Goal: Task Accomplishment & Management: Complete application form

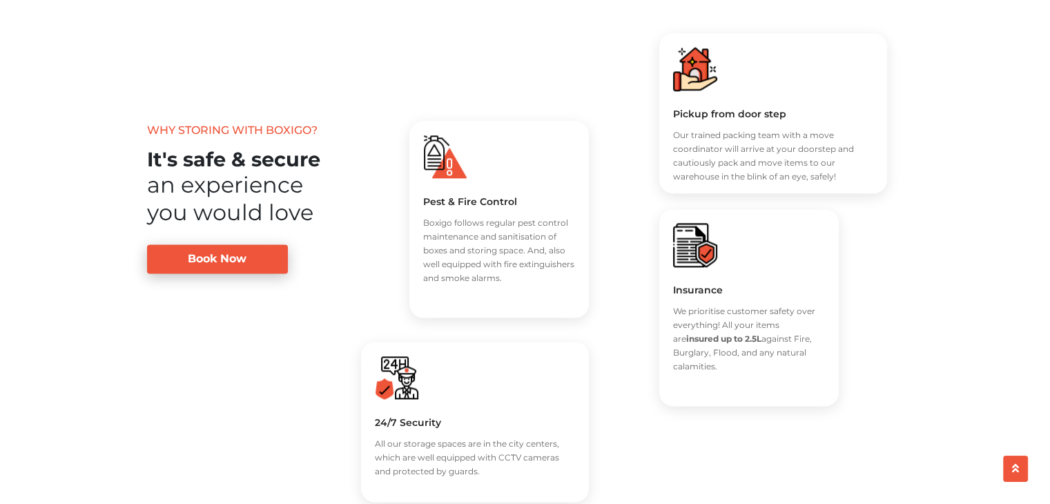
scroll to position [1588, 0]
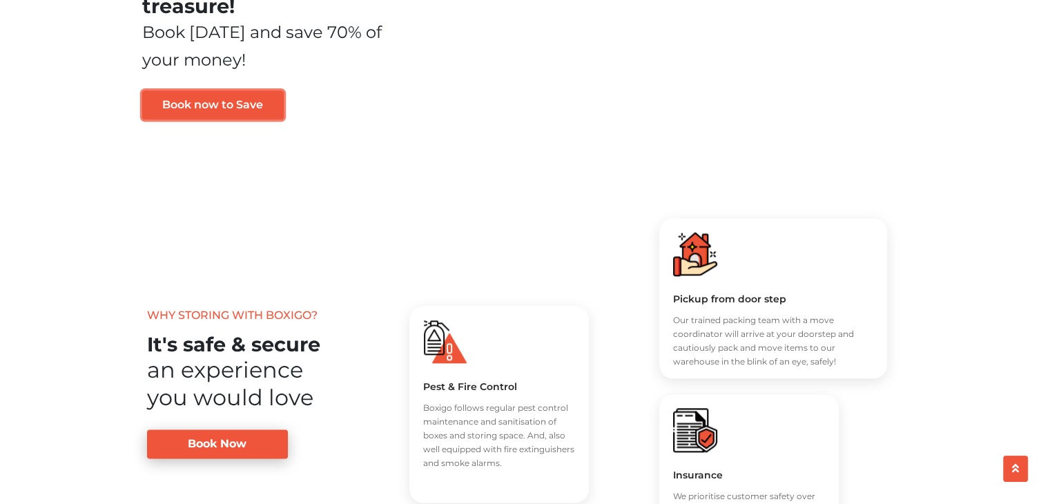
click at [238, 119] on link "Book now to Save" at bounding box center [213, 104] width 142 height 29
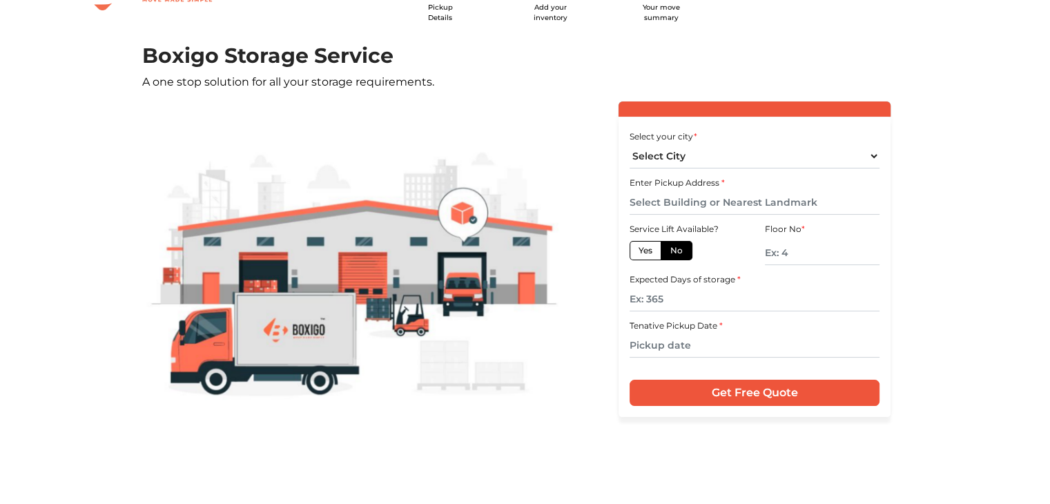
scroll to position [80, 0]
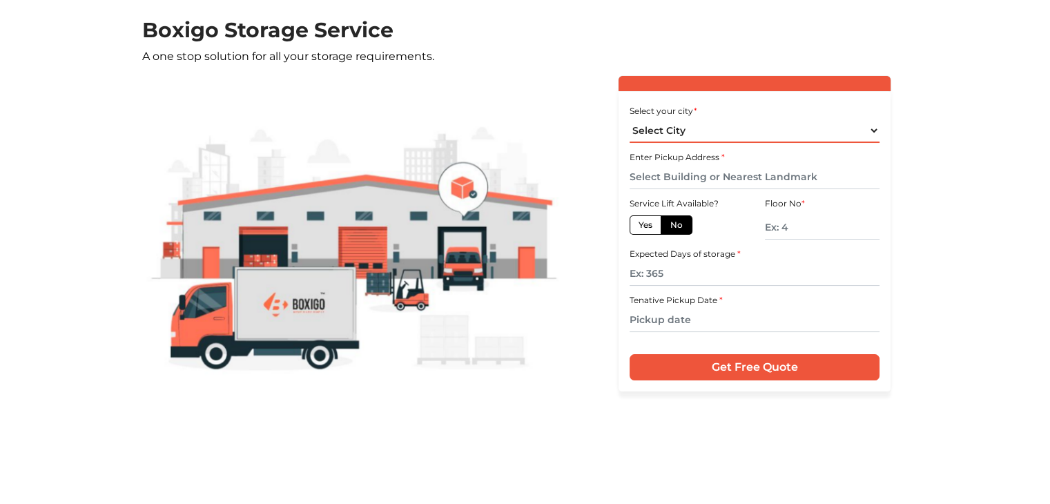
click at [705, 126] on select "Select City Bangalore Bengaluru Bhopal Bhubaneswar Chennai Coimbatore Cuttack D…" at bounding box center [755, 131] width 250 height 24
select select "[GEOGRAPHIC_DATA]"
click at [630, 119] on select "Select City Bangalore Bengaluru Bhopal Bhubaneswar Chennai Coimbatore Cuttack D…" at bounding box center [755, 131] width 250 height 24
click at [695, 175] on input "text" at bounding box center [755, 177] width 250 height 24
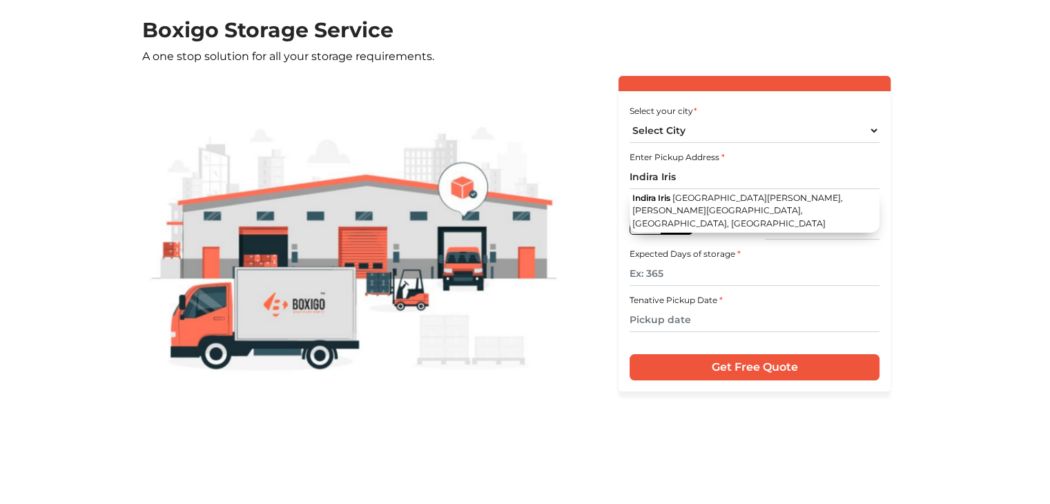
click at [715, 206] on span "Vidyasagar Road, Ashwath Nagar, Sinthan Nagar, Bengaluru, Karnataka" at bounding box center [737, 211] width 211 height 36
type input "Indira Iris, Vidyasagar Road, Ashwath Nagar, Sinthan Nagar, Bengaluru, Karnataka"
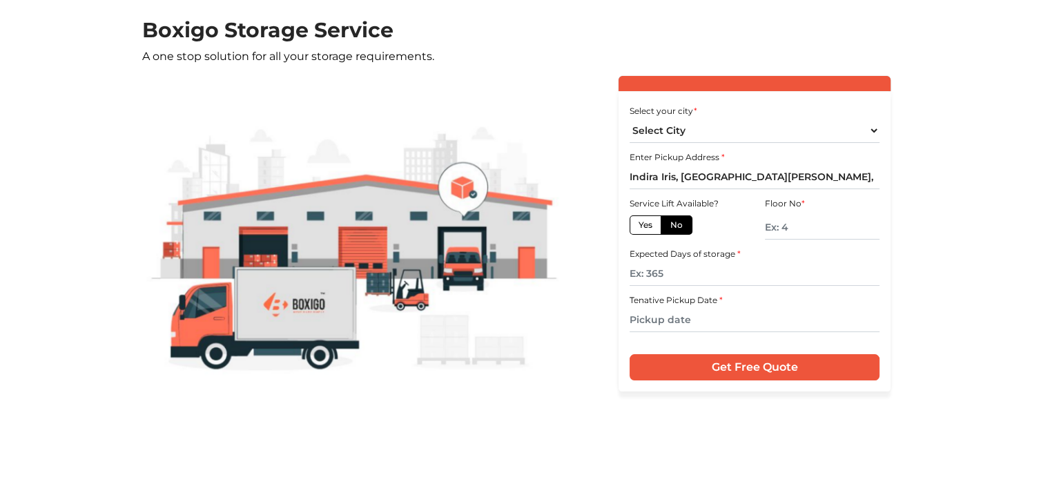
click at [655, 230] on label "Yes" at bounding box center [646, 224] width 32 height 19
click at [648, 228] on input "Yes" at bounding box center [643, 223] width 9 height 9
radio input "true"
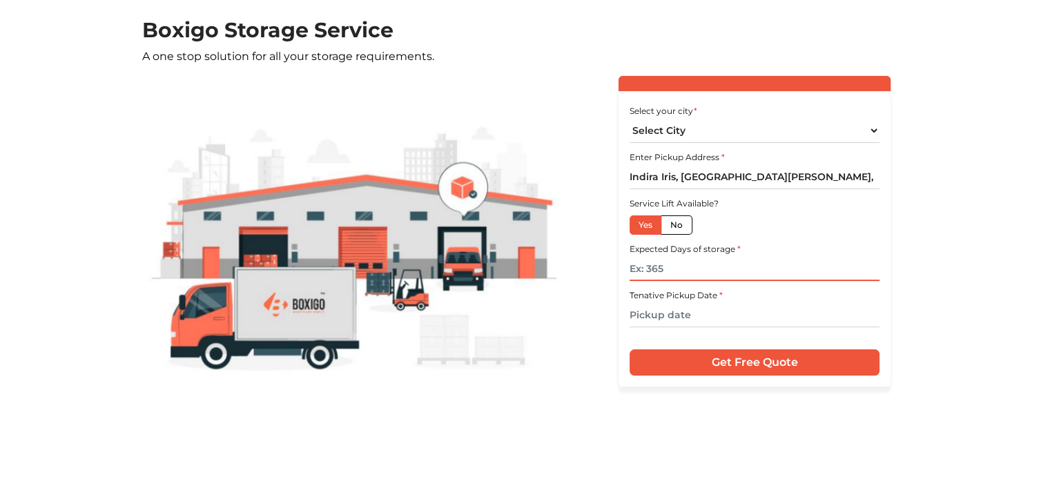
click at [688, 265] on input "text" at bounding box center [755, 269] width 250 height 24
type input "365"
click at [693, 326] on input "text" at bounding box center [755, 315] width 250 height 24
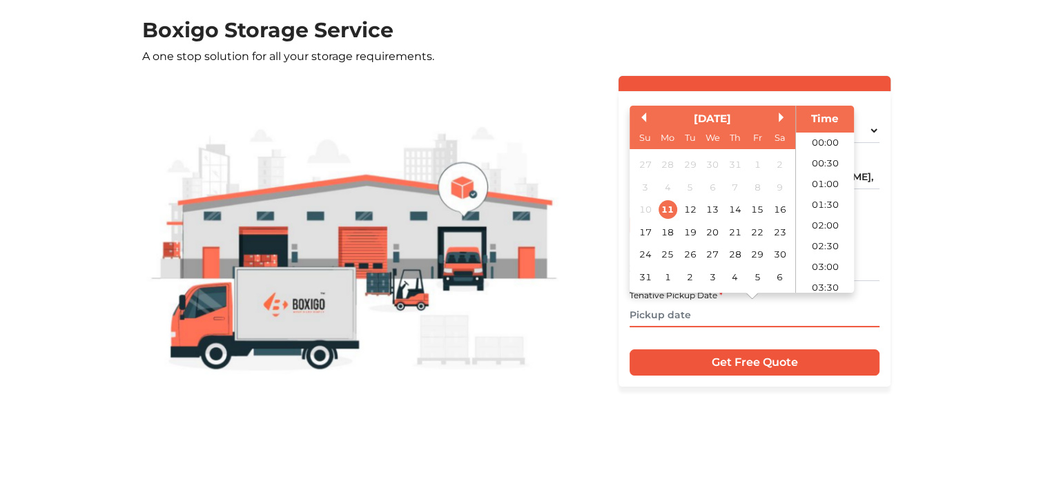
scroll to position [345, 0]
click at [728, 209] on div "14" at bounding box center [734, 209] width 19 height 19
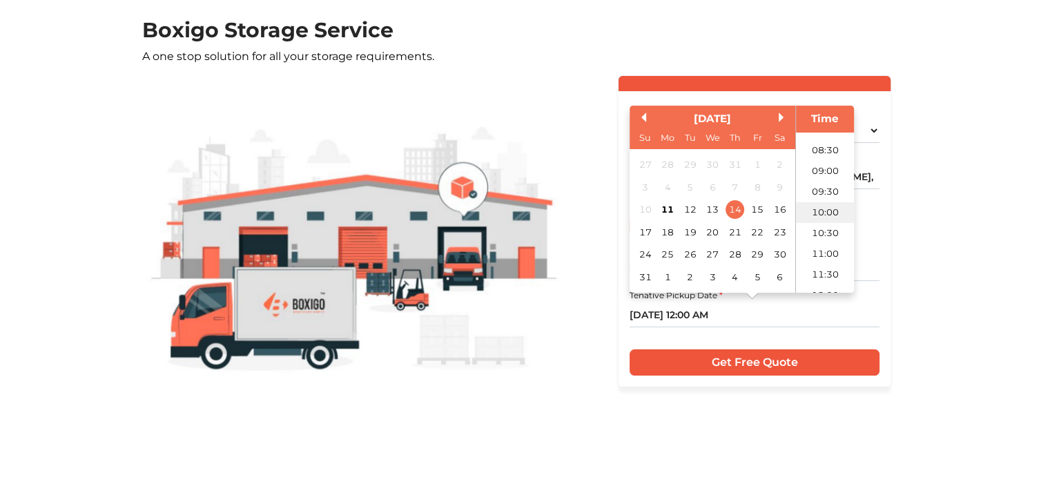
click at [829, 205] on li "10:00" at bounding box center [825, 212] width 59 height 21
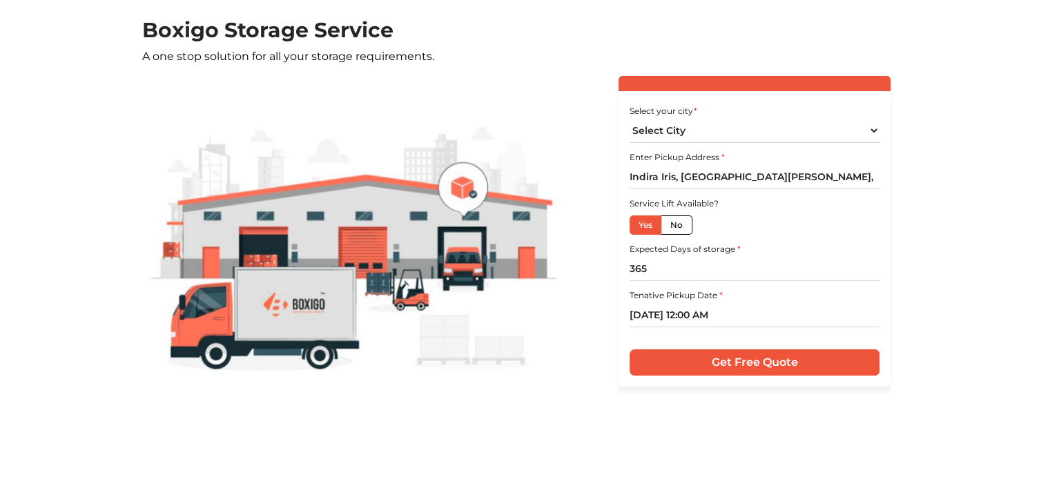
type input "14/08/2025 10:00 AM"
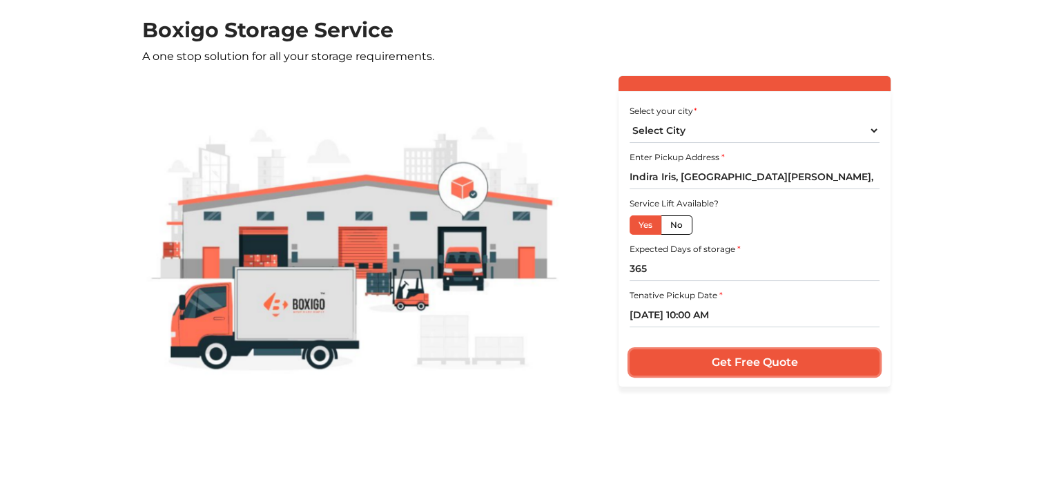
click at [827, 359] on input "Get Free Quote" at bounding box center [755, 362] width 250 height 26
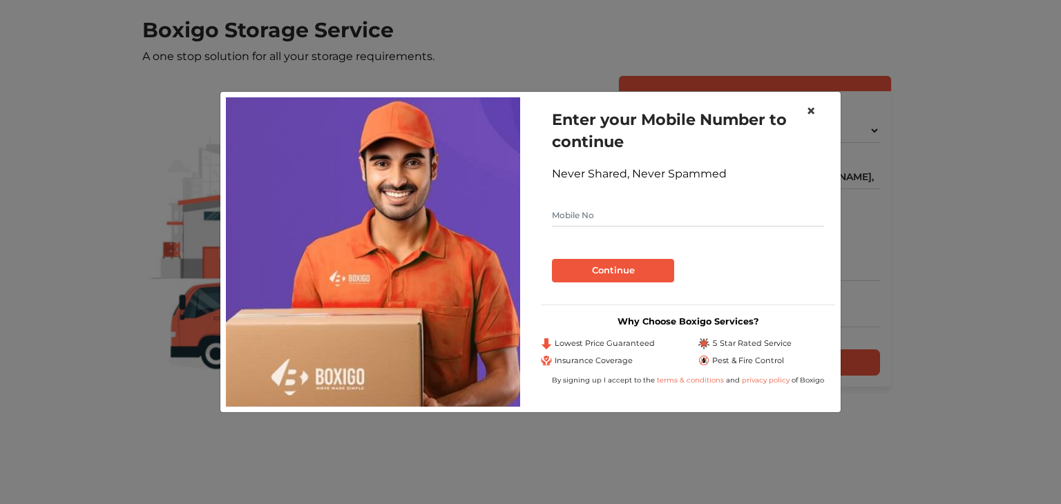
click at [809, 110] on span "×" at bounding box center [811, 111] width 10 height 20
